Goal: Task Accomplishment & Management: Manage account settings

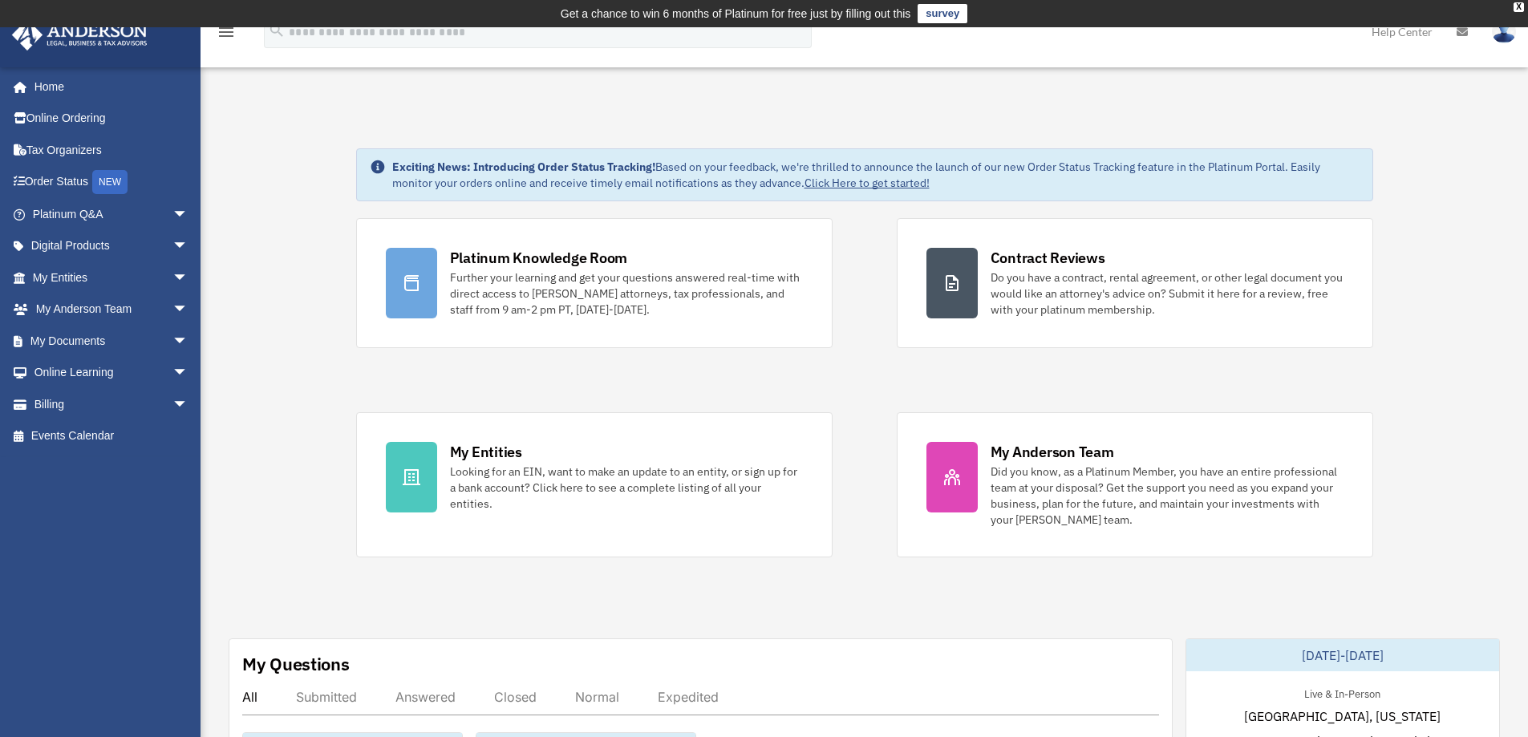
click at [504, 501] on div "Looking for an EIN, want to make an update to an entity, or sign up for a bank …" at bounding box center [626, 487] width 353 height 48
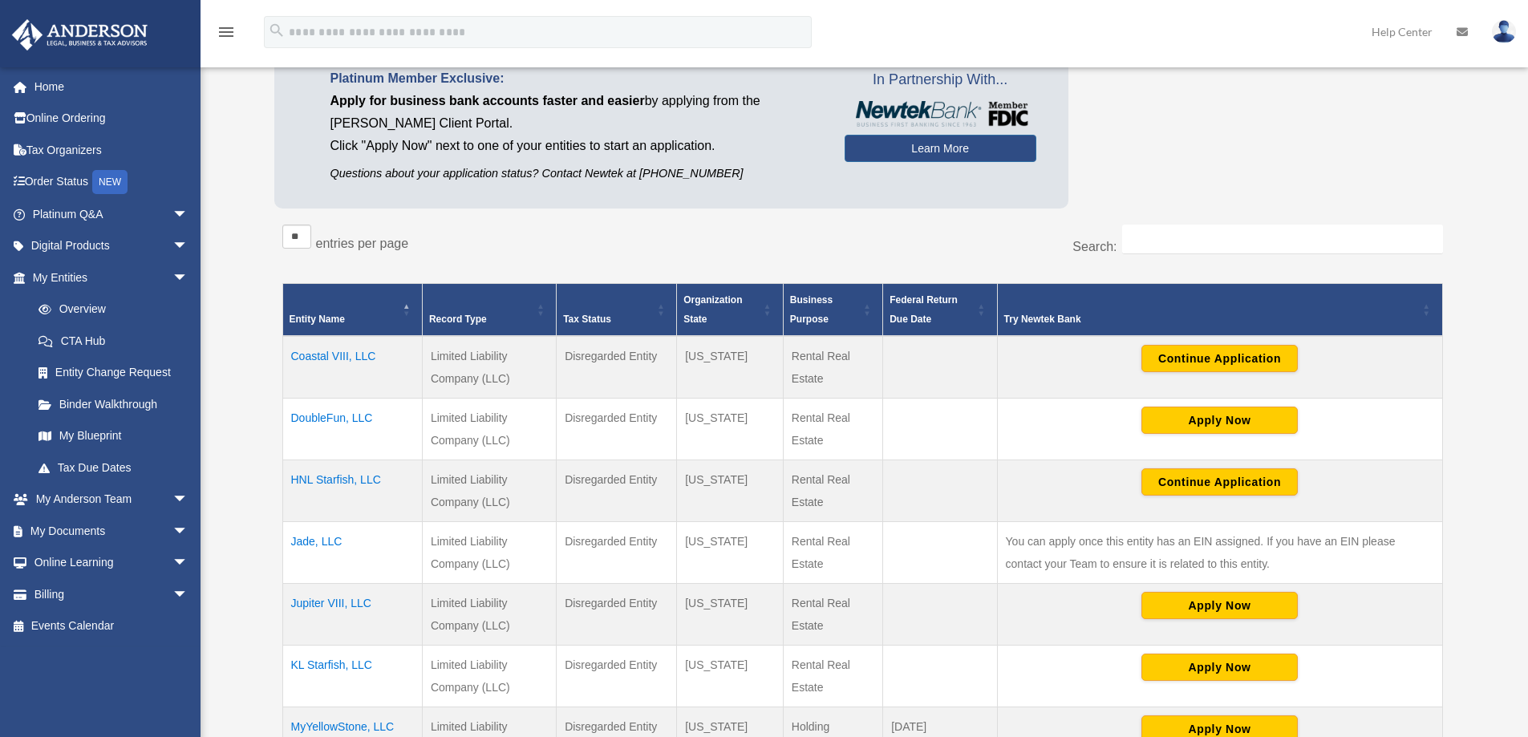
scroll to position [160, 0]
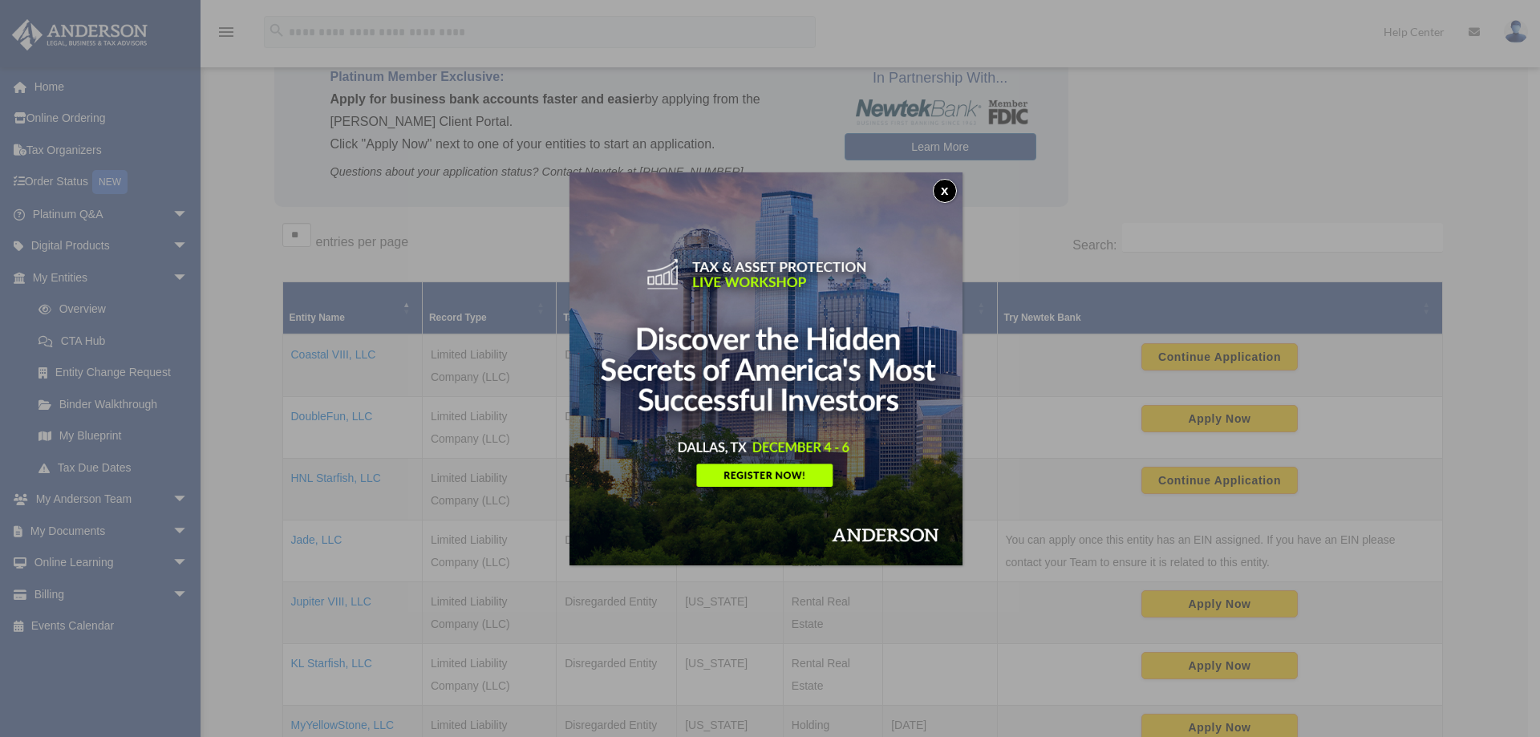
click at [948, 189] on button "x" at bounding box center [945, 191] width 24 height 24
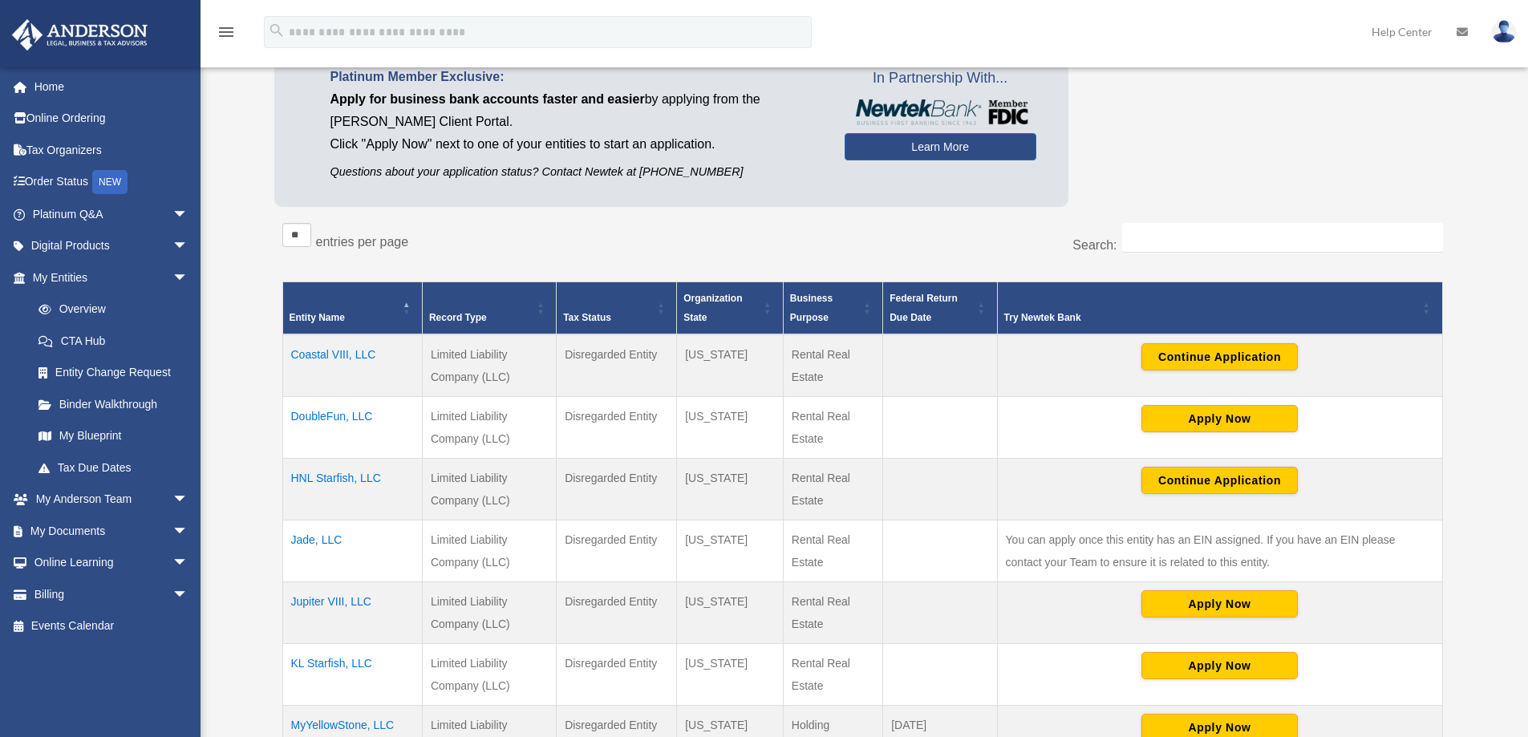
click at [1508, 34] on img at bounding box center [1503, 31] width 24 height 23
click at [1205, 143] on link "Logout" at bounding box center [1243, 139] width 160 height 33
